Goal: Transaction & Acquisition: Register for event/course

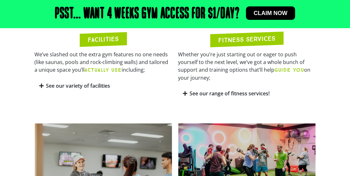
scroll to position [377, 0]
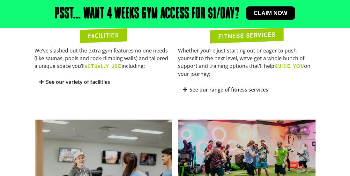
click at [41, 84] on icon at bounding box center [42, 81] width 4 height 5
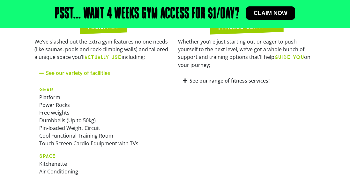
scroll to position [386, 0]
click at [186, 83] on icon at bounding box center [185, 80] width 4 height 5
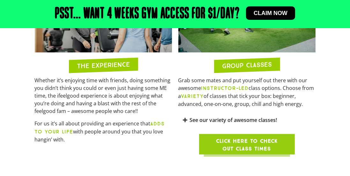
scroll to position [698, 0]
click at [191, 123] on link "See our variety of awesome classes!" at bounding box center [233, 119] width 87 height 7
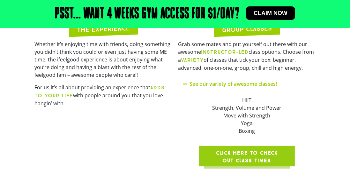
scroll to position [736, 0]
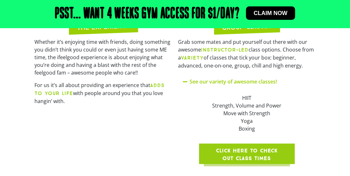
click at [257, 162] on span "Click here to check out class times" at bounding box center [247, 154] width 65 height 15
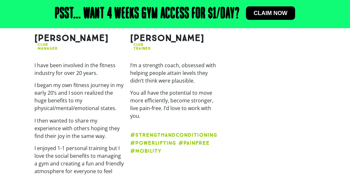
scroll to position [1045, 0]
click at [205, 136] on strong "#STRENGTHANDCONDITIONING #POWERLIFTING #PAINFREE #MOBILITY" at bounding box center [173, 142] width 87 height 22
click at [200, 137] on strong "#STRENGTHANDCONDITIONING #POWERLIFTING #PAINFREE #MOBILITY" at bounding box center [173, 142] width 87 height 22
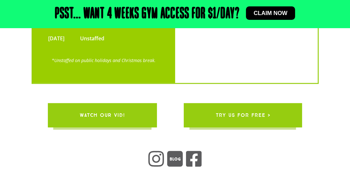
scroll to position [1718, 0]
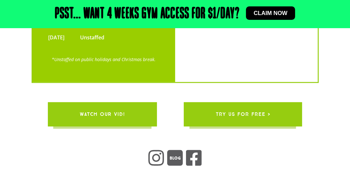
click at [106, 119] on span "WATCH OUR VID!" at bounding box center [102, 114] width 45 height 18
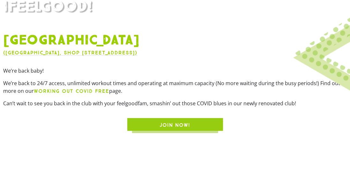
scroll to position [156, 0]
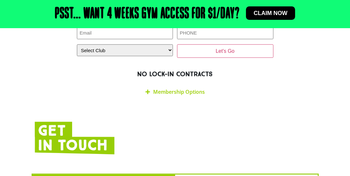
scroll to position [1121, 0]
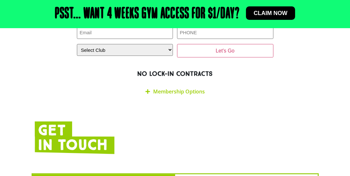
click at [147, 89] on icon at bounding box center [148, 91] width 4 height 5
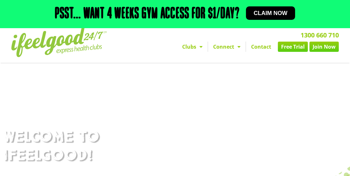
scroll to position [6, 0]
click at [294, 49] on link "Free Trial" at bounding box center [293, 47] width 30 height 10
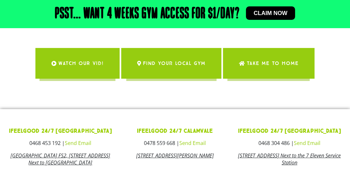
scroll to position [179, 0]
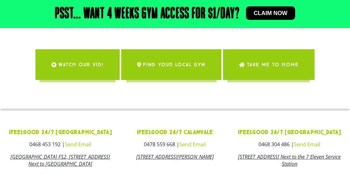
click at [54, 64] on icon at bounding box center [53, 64] width 5 height 5
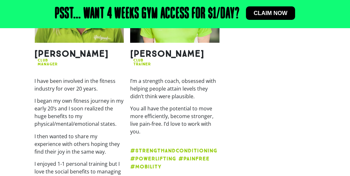
scroll to position [819, 0]
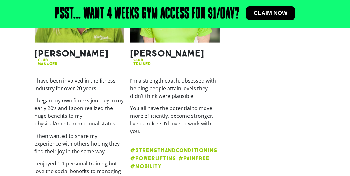
click at [153, 160] on strong "#STRENGTHANDCONDITIONING #POWERLIFTING #PAINFREE #MOBILITY" at bounding box center [173, 158] width 87 height 22
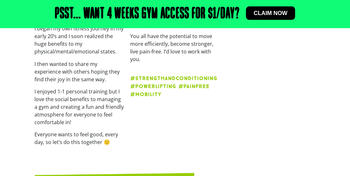
scroll to position [891, 0]
click at [148, 91] on strong "#STRENGTHANDCONDITIONING #POWERLIFTING #PAINFREE #MOBILITY" at bounding box center [173, 86] width 87 height 22
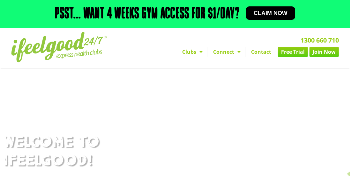
scroll to position [0, 0]
